Goal: Transaction & Acquisition: Purchase product/service

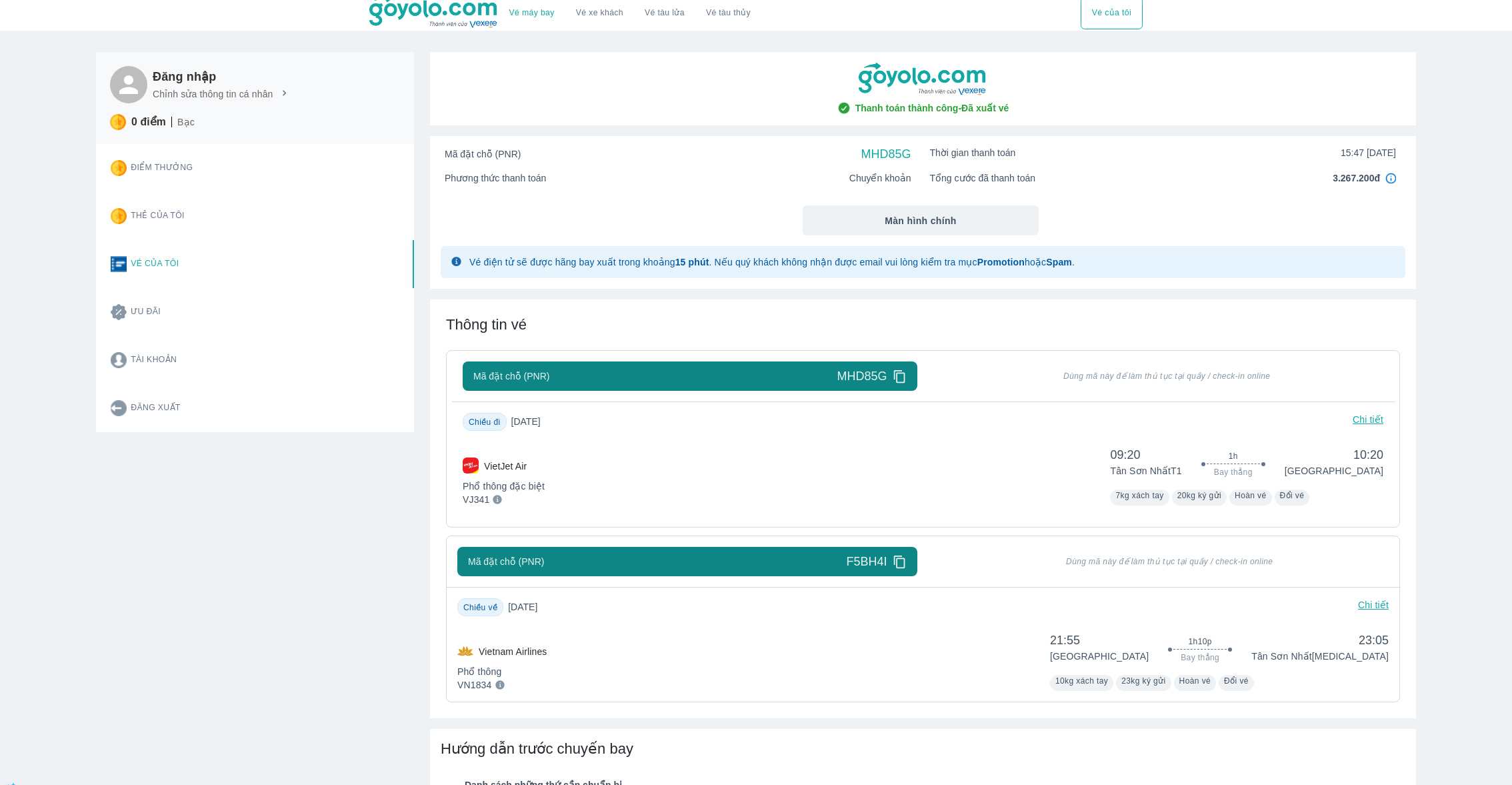
scroll to position [6, 0]
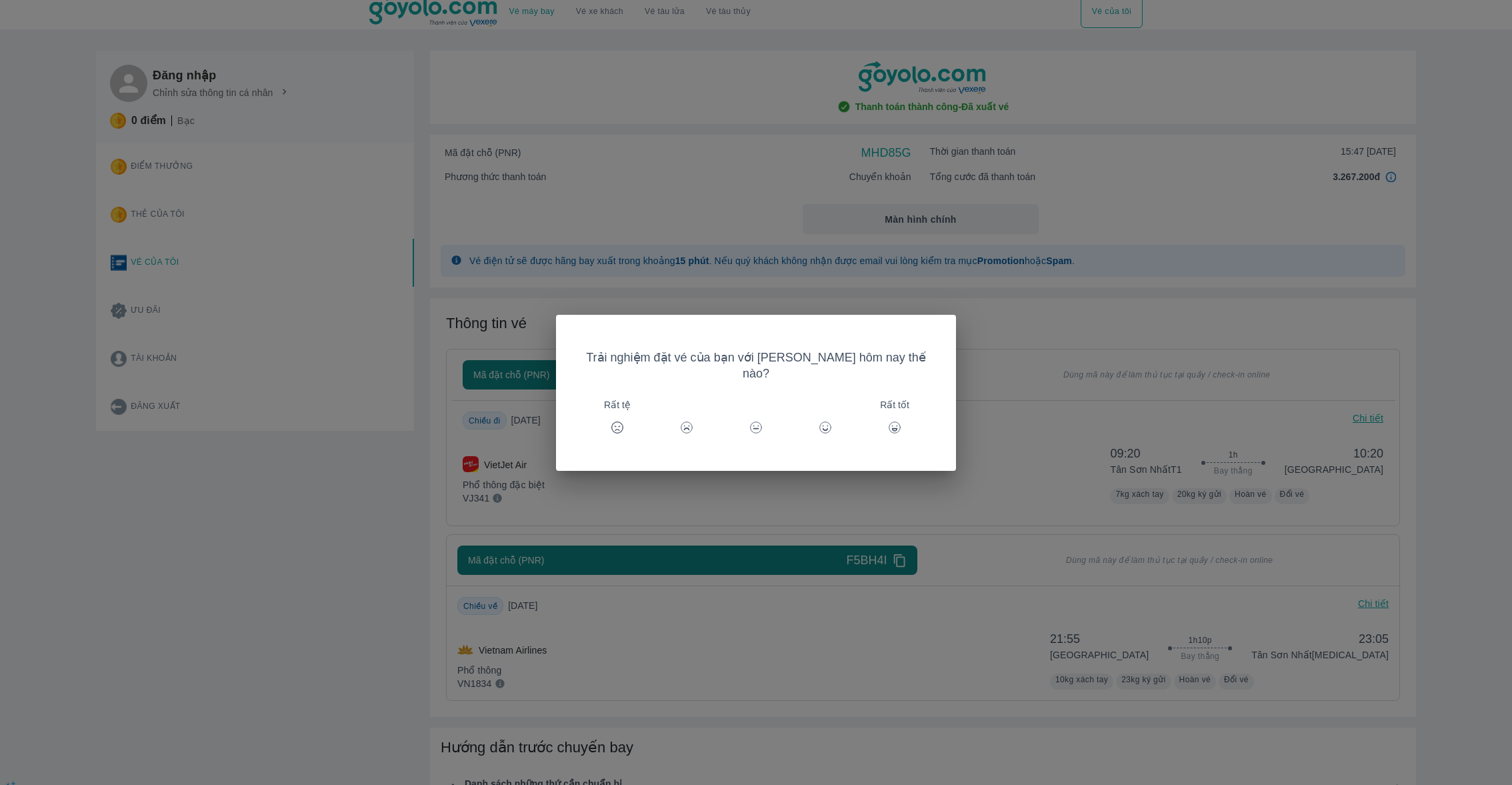
click at [1192, 138] on div "Trải nghiệm đặt vé của bạn với [PERSON_NAME] hôm nay thế nào? Rất tệ Rất tốt" at bounding box center [756, 392] width 1512 height 785
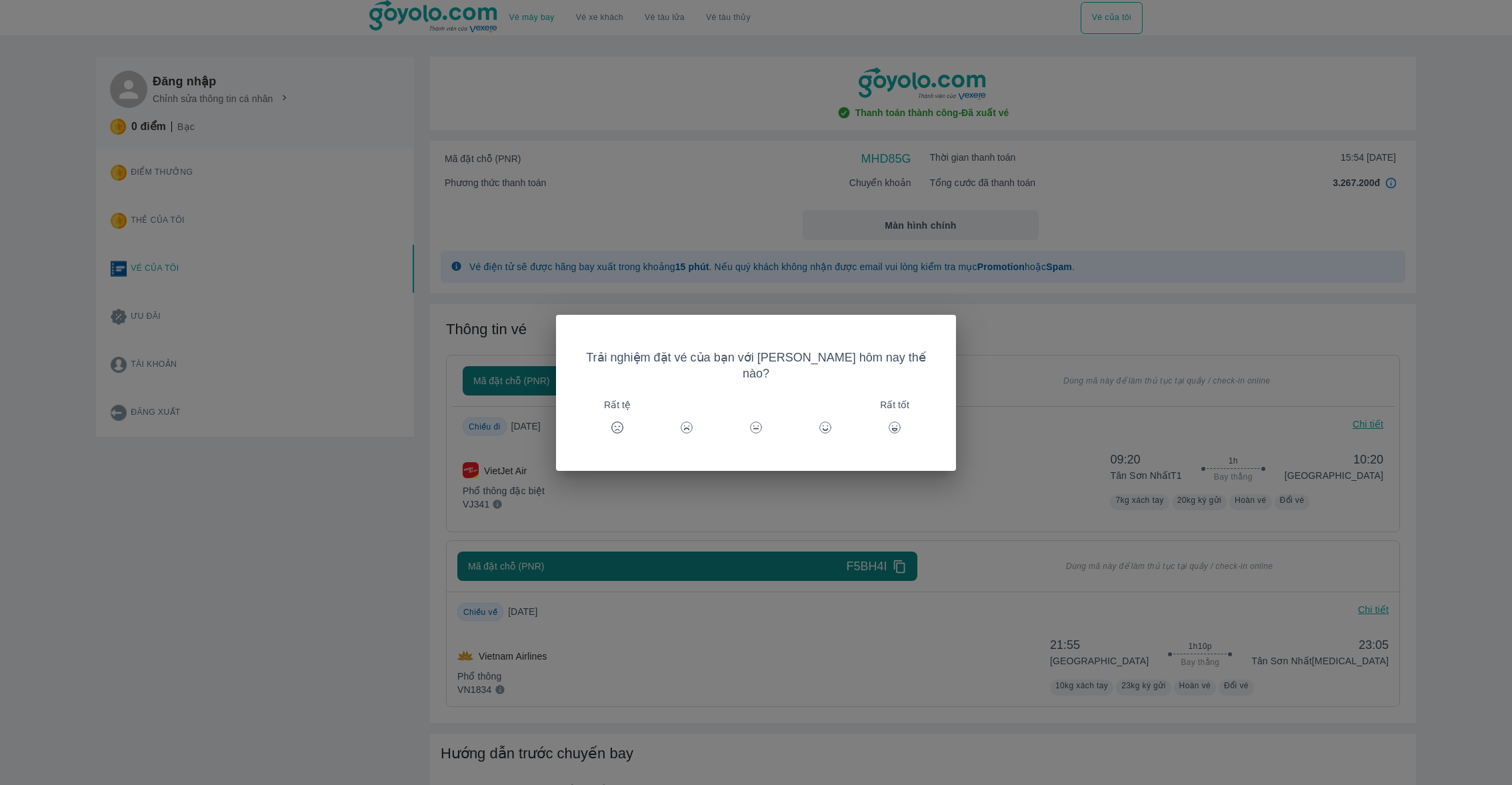
click at [1173, 210] on div "Trải nghiệm đặt vé của bạn với [PERSON_NAME] hôm nay thế nào? Rất tệ Rất tốt" at bounding box center [756, 392] width 1512 height 785
